Goal: Task Accomplishment & Management: Complete application form

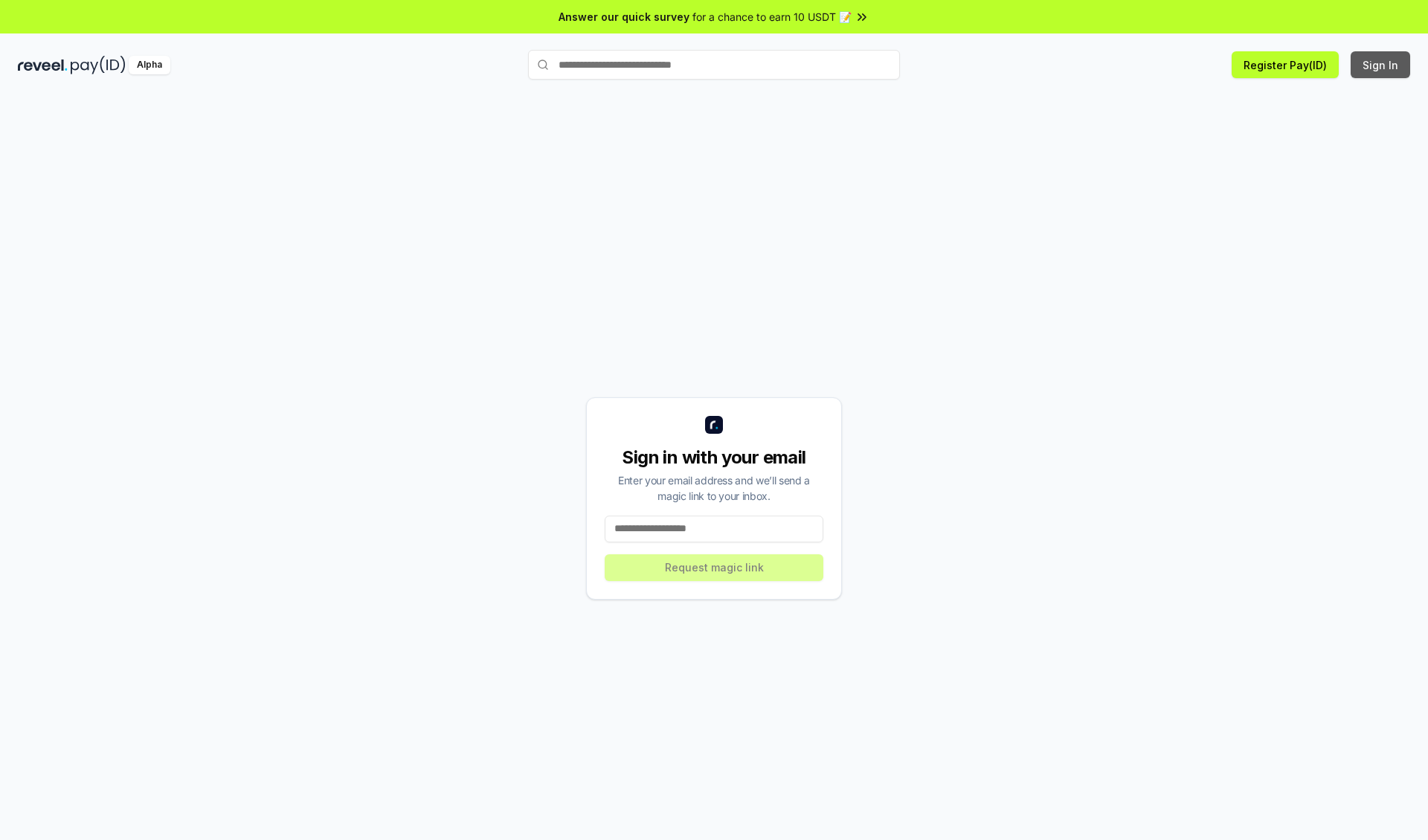
click at [1382, 65] on button "Sign In" at bounding box center [1380, 64] width 60 height 27
type input "**********"
click at [714, 567] on button "Request magic link" at bounding box center [714, 567] width 219 height 27
